Goal: Check status: Check status

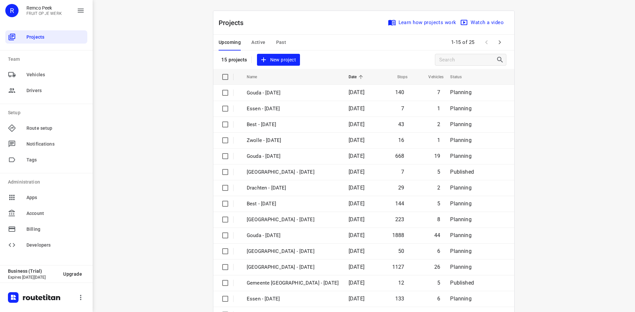
click at [254, 37] on button "Active" at bounding box center [258, 43] width 14 height 16
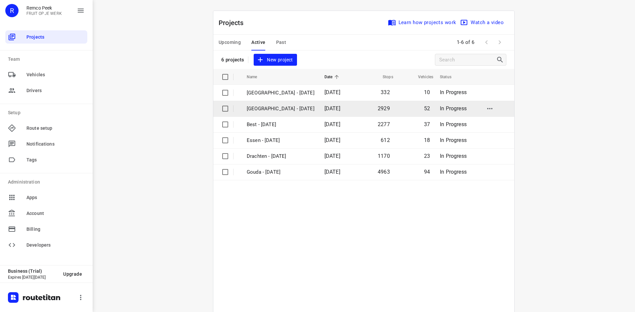
click at [257, 109] on p "[GEOGRAPHIC_DATA] - [DATE]" at bounding box center [281, 109] width 68 height 8
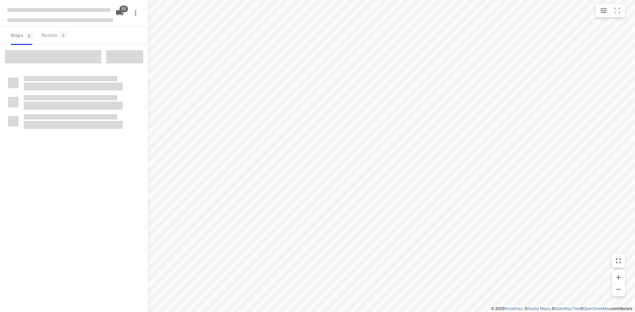
checkbox input "true"
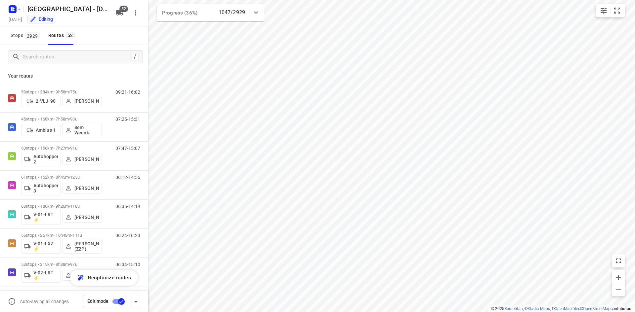
click at [260, 12] on div at bounding box center [255, 12] width 13 height 13
click at [210, 44] on icon "button" at bounding box center [210, 41] width 6 height 6
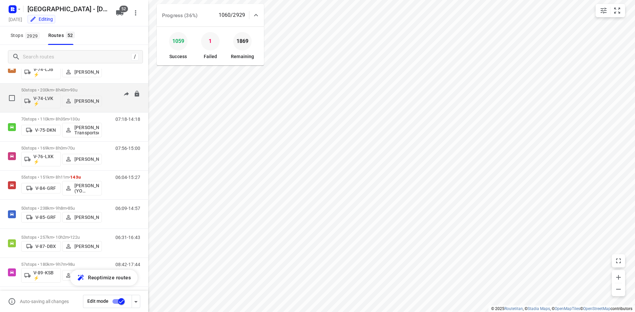
scroll to position [760, 0]
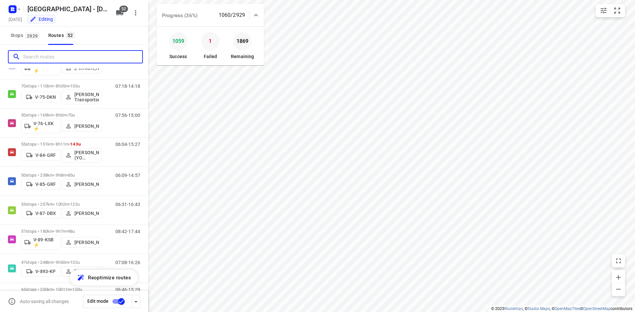
click at [64, 61] on input "Search routes" at bounding box center [82, 57] width 119 height 10
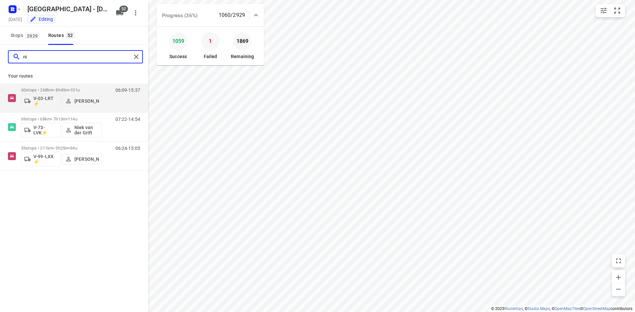
scroll to position [0, 0]
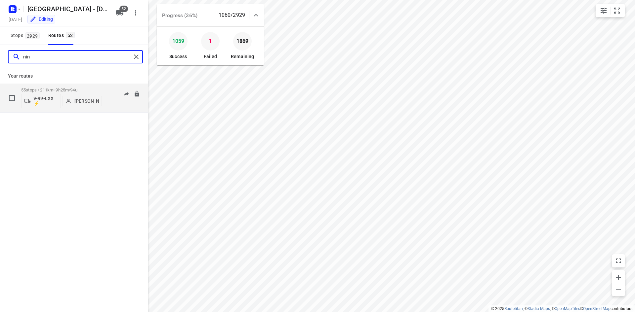
type input "nin"
click at [50, 86] on div "55 stops • 211km • 9h25m • 94u V-99-LXX ⚡ [PERSON_NAME]" at bounding box center [61, 97] width 81 height 27
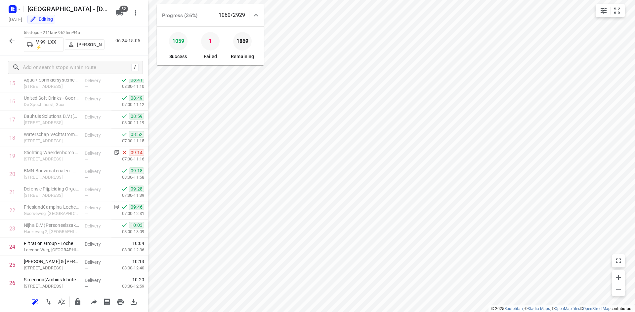
scroll to position [298, 0]
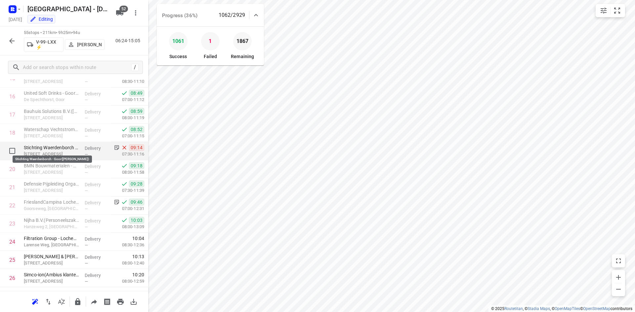
click at [69, 150] on p "Stichting Waerdenborch - Goor([PERSON_NAME])" at bounding box center [52, 147] width 56 height 7
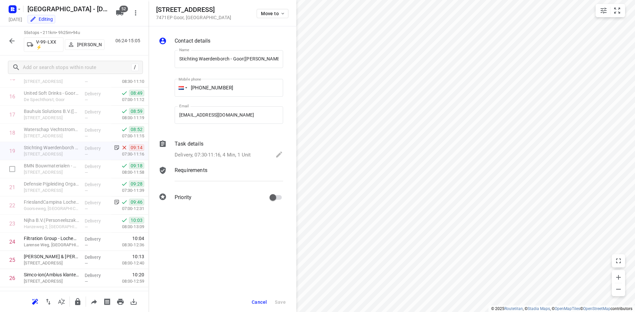
scroll to position [0, 1]
click at [251, 301] on button "Cancel" at bounding box center [259, 303] width 20 height 12
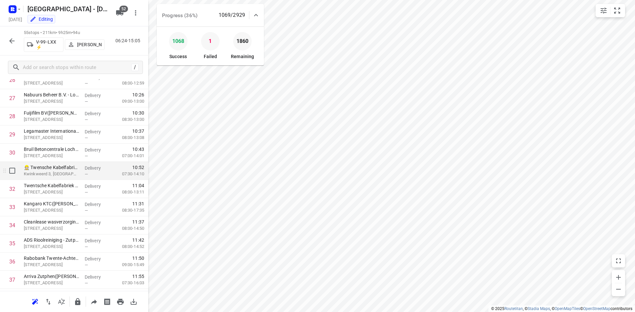
scroll to position [430, 0]
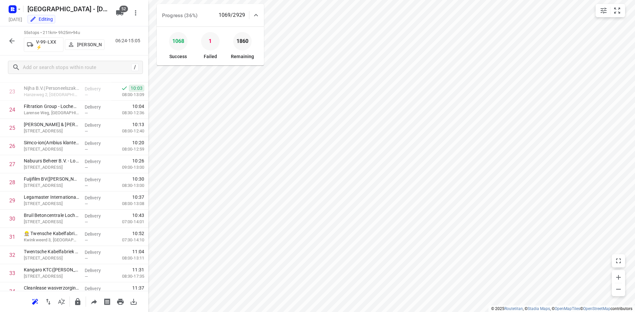
click at [16, 40] on icon "button" at bounding box center [12, 41] width 8 height 8
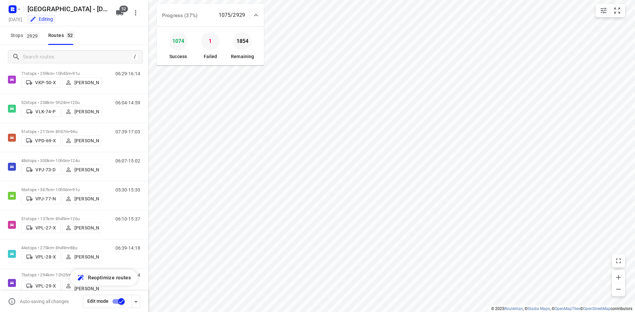
scroll to position [1312, 0]
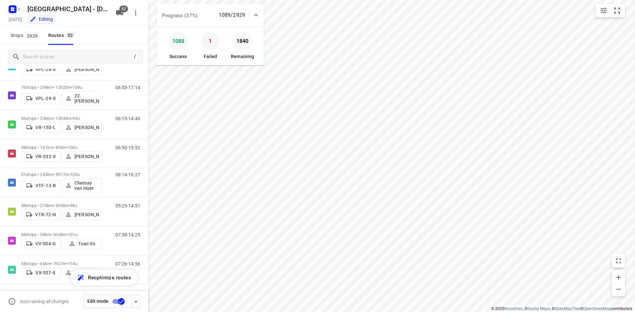
click at [254, 20] on div at bounding box center [255, 15] width 13 height 13
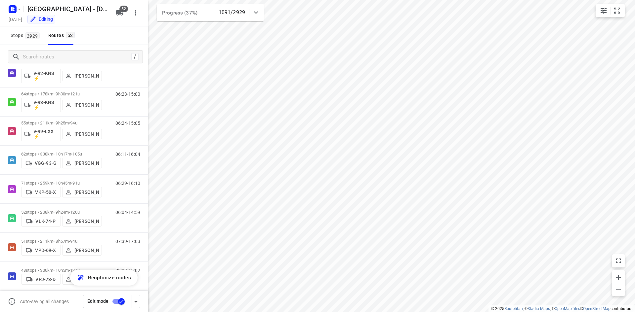
scroll to position [981, 0]
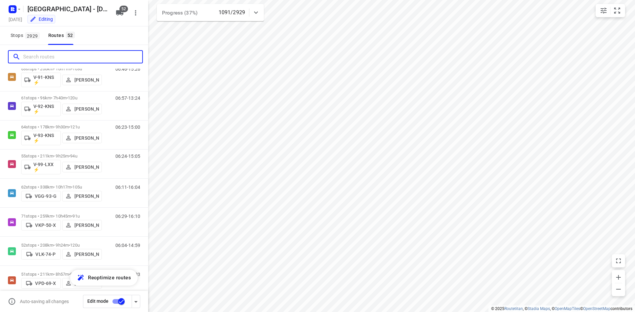
click at [43, 60] on input "Search routes" at bounding box center [82, 57] width 119 height 10
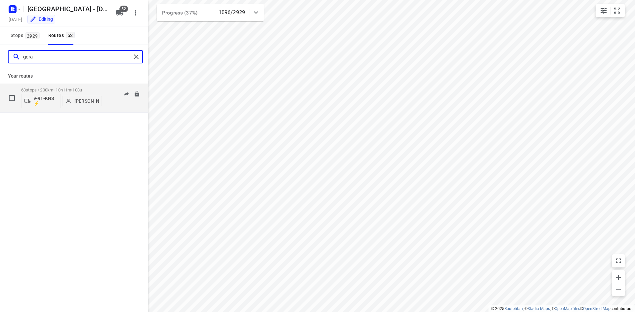
type input "gera"
click at [69, 90] on p "63 stops • 200km • 10h11m • 103u" at bounding box center [61, 90] width 81 height 5
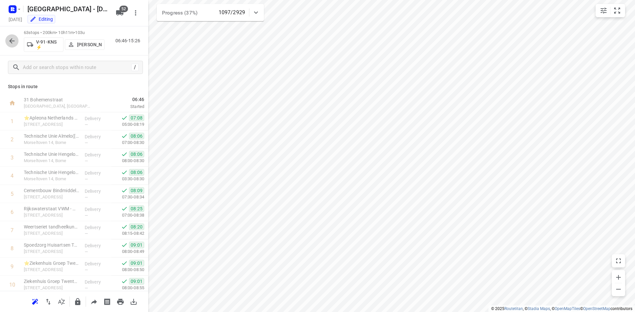
click at [8, 41] on icon "button" at bounding box center [12, 41] width 8 height 8
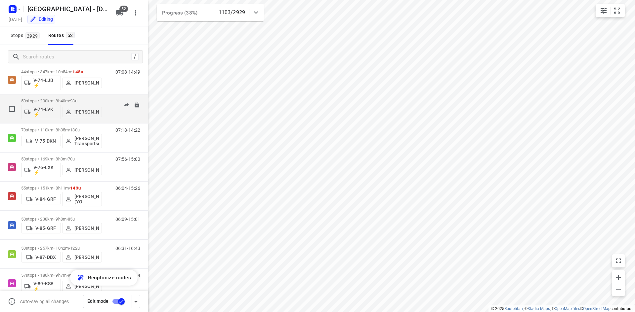
scroll to position [760, 0]
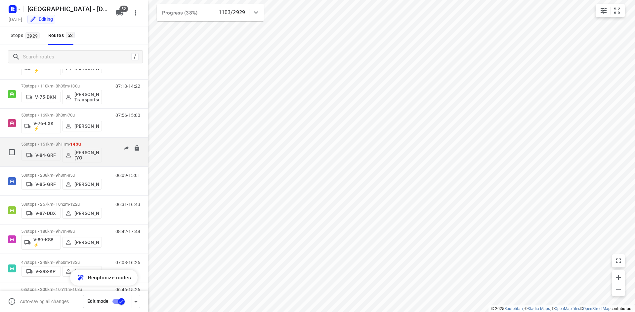
click at [55, 147] on div "V-84-GRF [PERSON_NAME] (YO [GEOGRAPHIC_DATA])" at bounding box center [61, 155] width 81 height 16
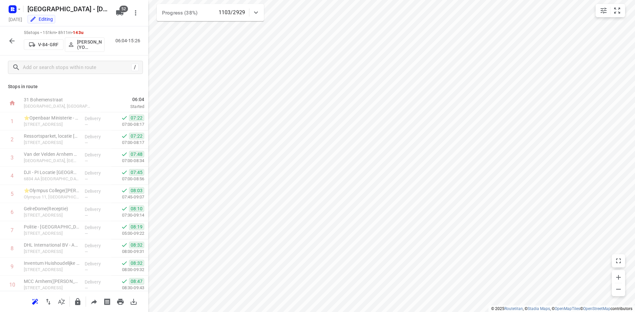
click at [83, 32] on span "143u" at bounding box center [78, 32] width 11 height 5
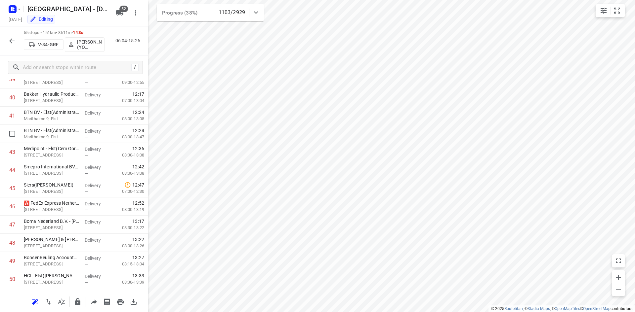
scroll to position [839, 0]
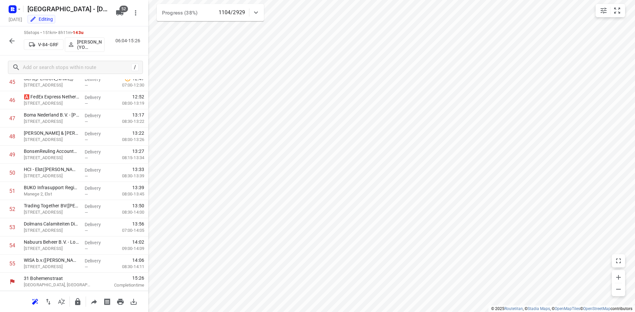
click at [13, 40] on icon "button" at bounding box center [12, 41] width 8 height 8
